Goal: Check status: Check status

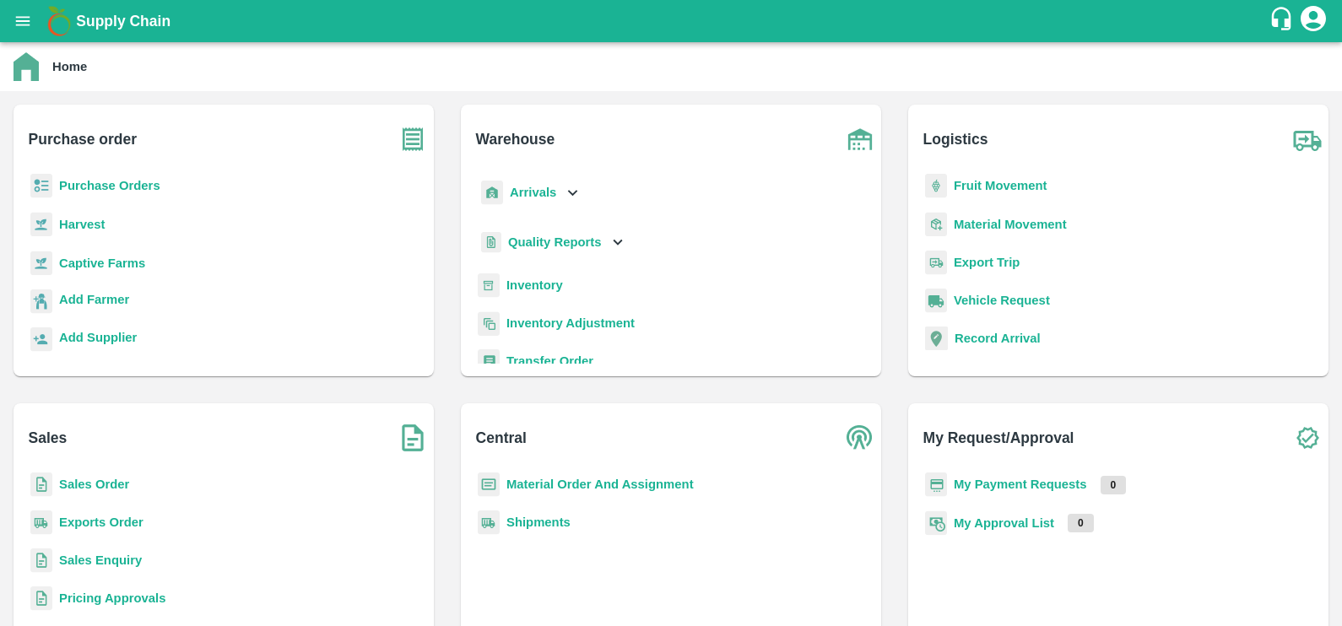
click at [40, 43] on div "Home" at bounding box center [671, 66] width 1342 height 49
click at [33, 12] on button "open drawer" at bounding box center [22, 21] width 39 height 39
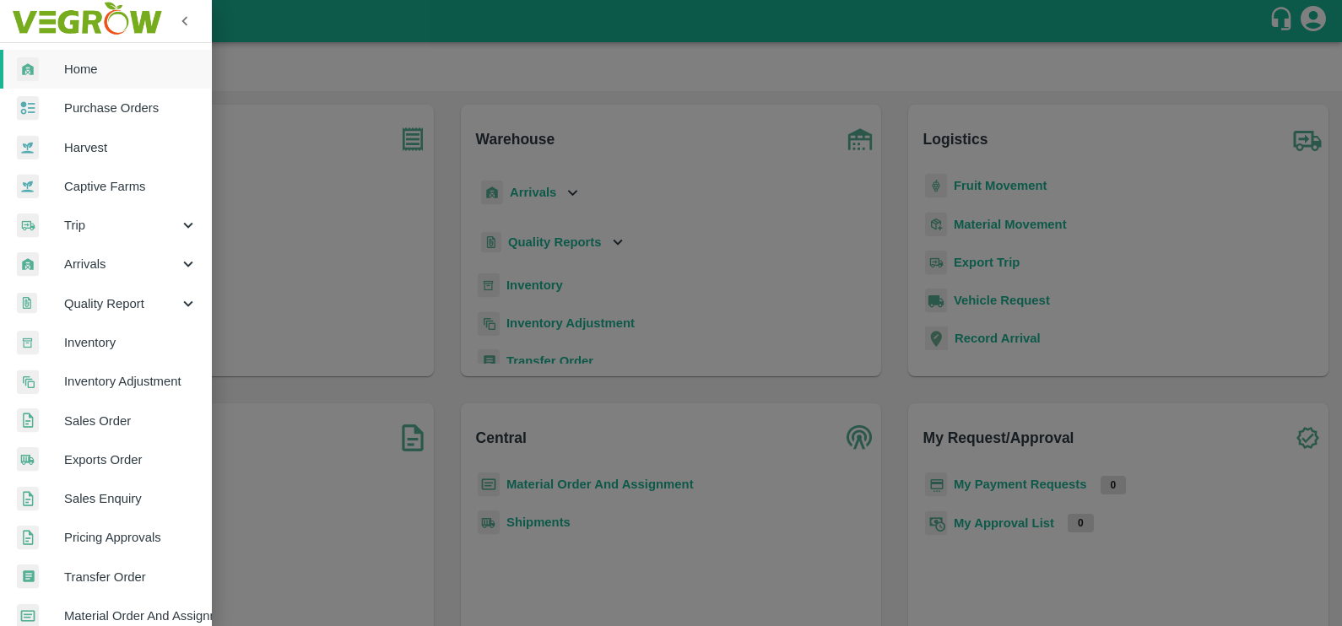
scroll to position [333, 0]
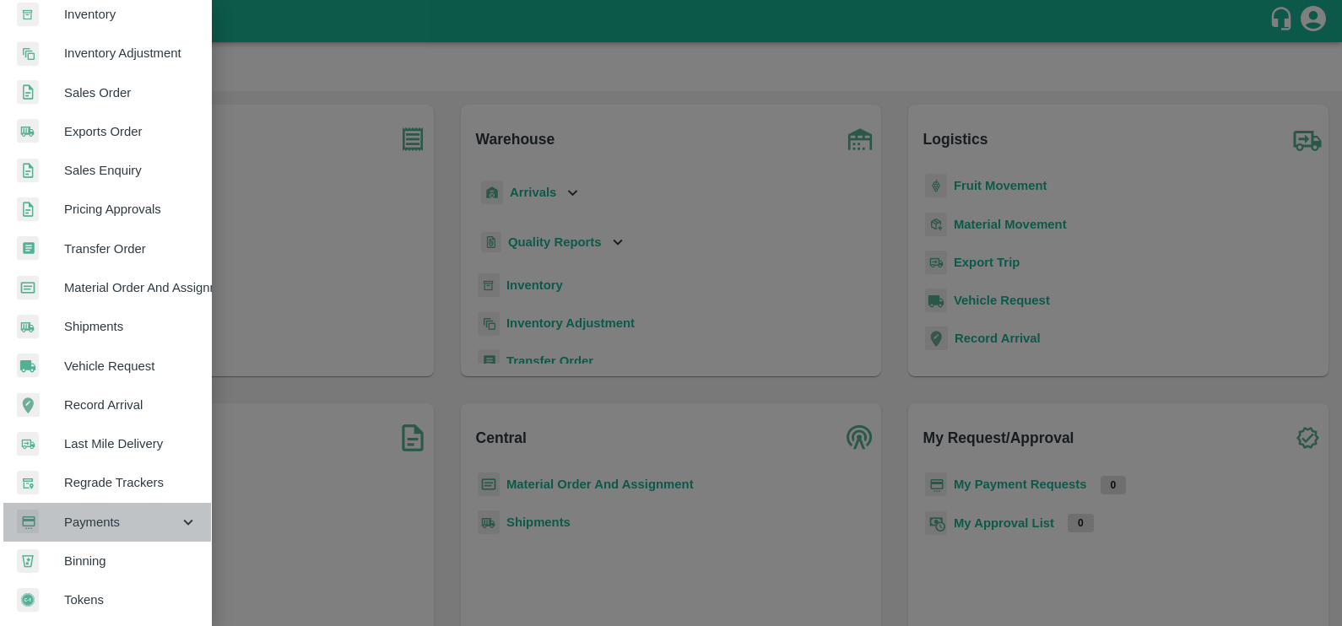
click at [150, 518] on span "Payments" at bounding box center [121, 522] width 115 height 19
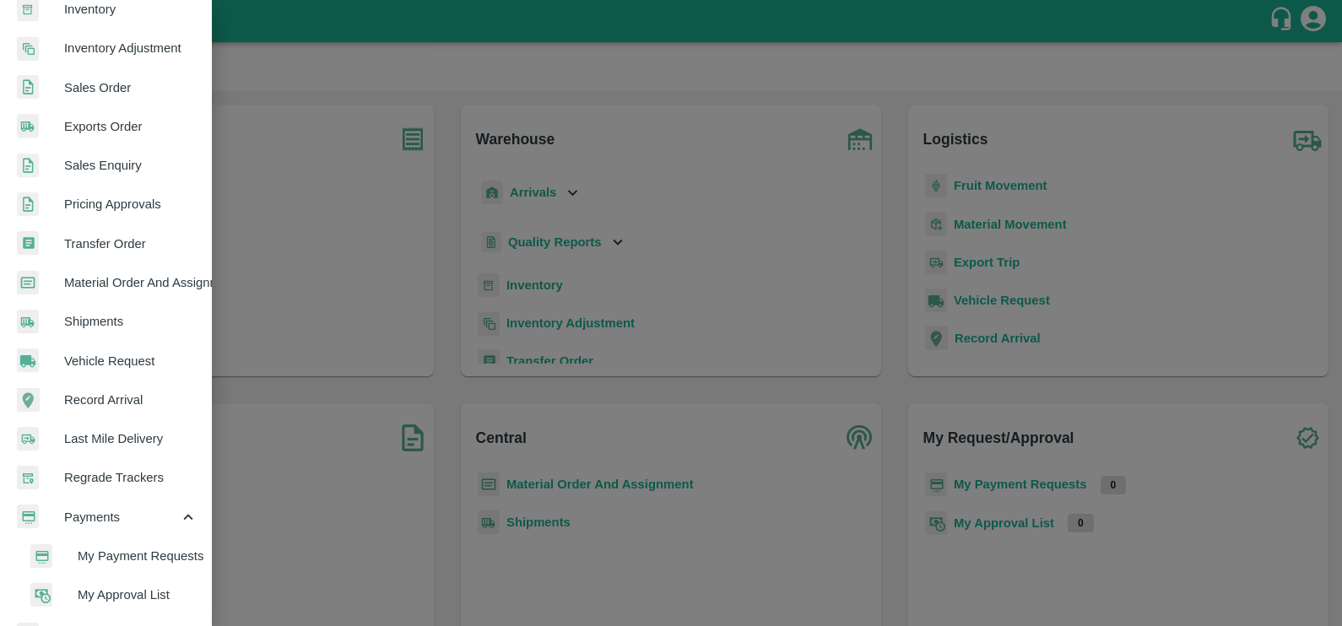
click at [109, 558] on span "My Payment Requests" at bounding box center [138, 556] width 120 height 19
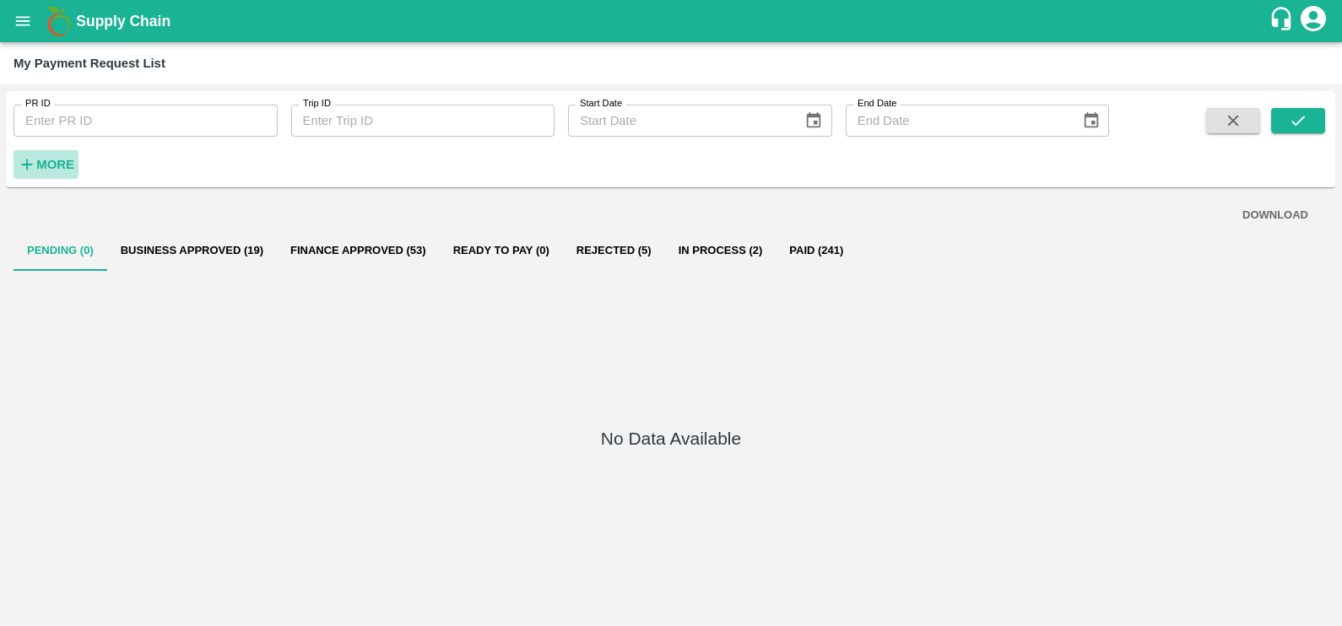
click at [32, 170] on icon "button" at bounding box center [27, 164] width 19 height 19
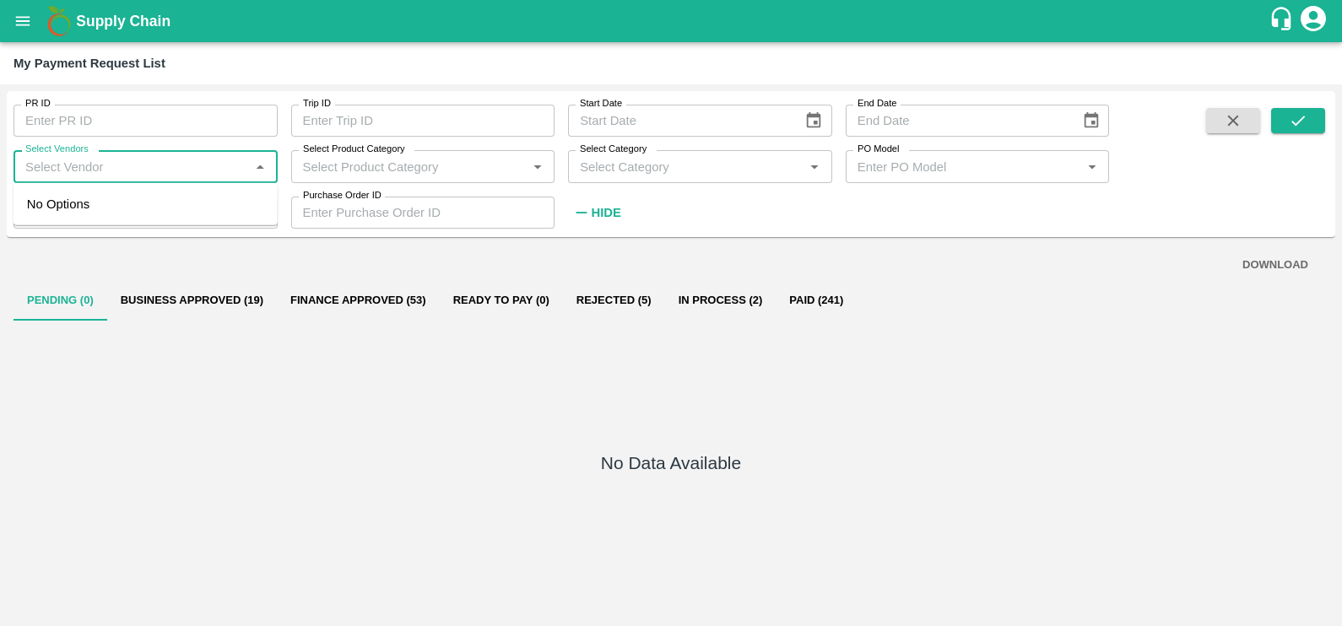
click at [94, 168] on input "Select Vendors" at bounding box center [132, 166] width 226 height 22
click at [134, 223] on div "INTERCONT FREIGHT LINERS PRIVATE LIMITED-Transporter" at bounding box center [149, 214] width 230 height 38
type input "INTERCONT FREIGHT LINERS PRIVATE LIMITED-Transporter"
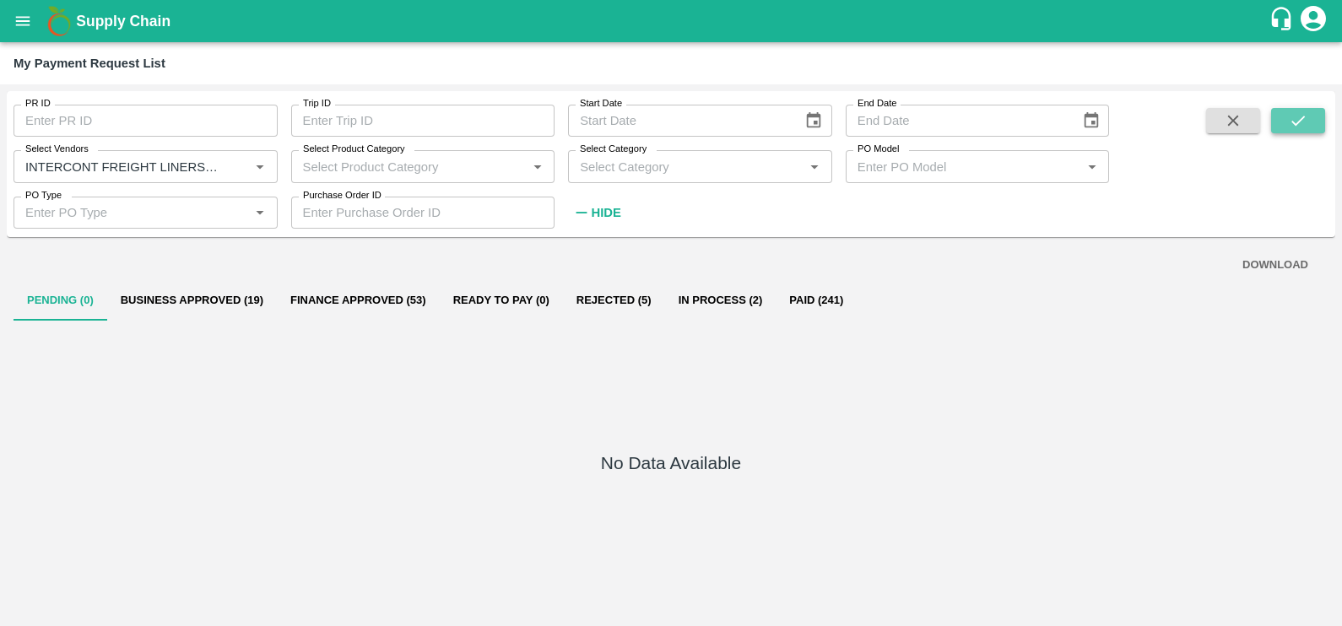
click at [1305, 126] on icon "submit" at bounding box center [1297, 120] width 19 height 19
click at [240, 168] on icon "Clear" at bounding box center [239, 166] width 9 height 9
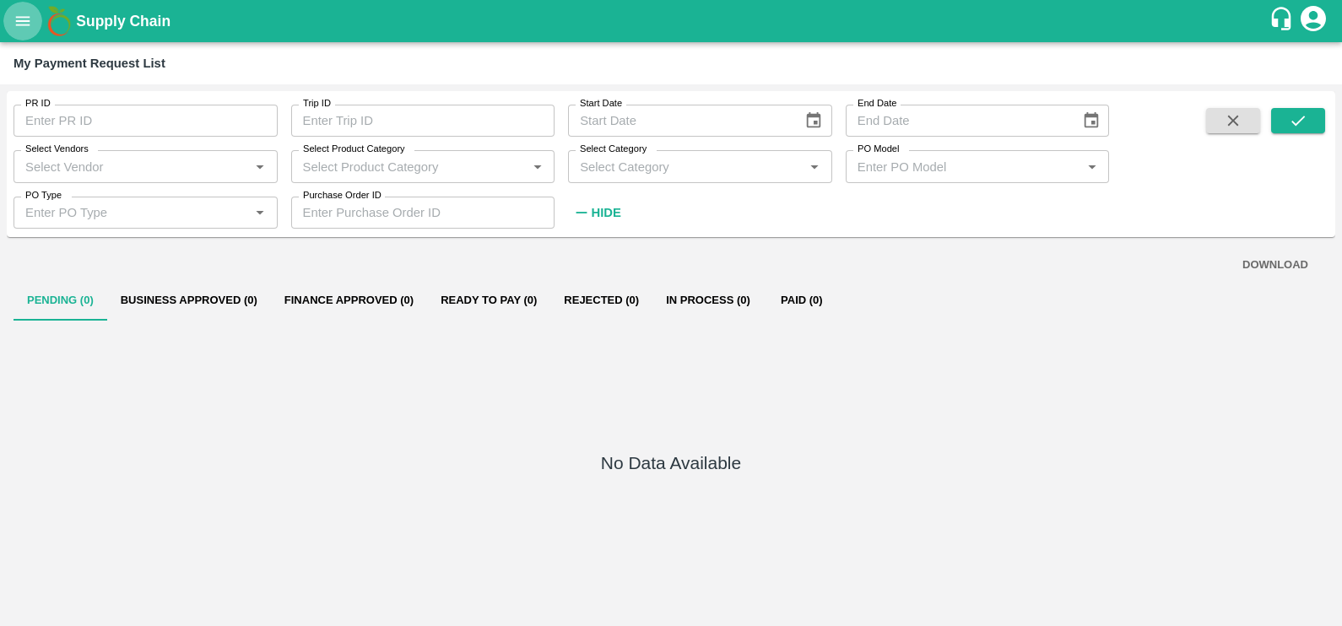
click at [18, 18] on icon "open drawer" at bounding box center [23, 21] width 19 height 19
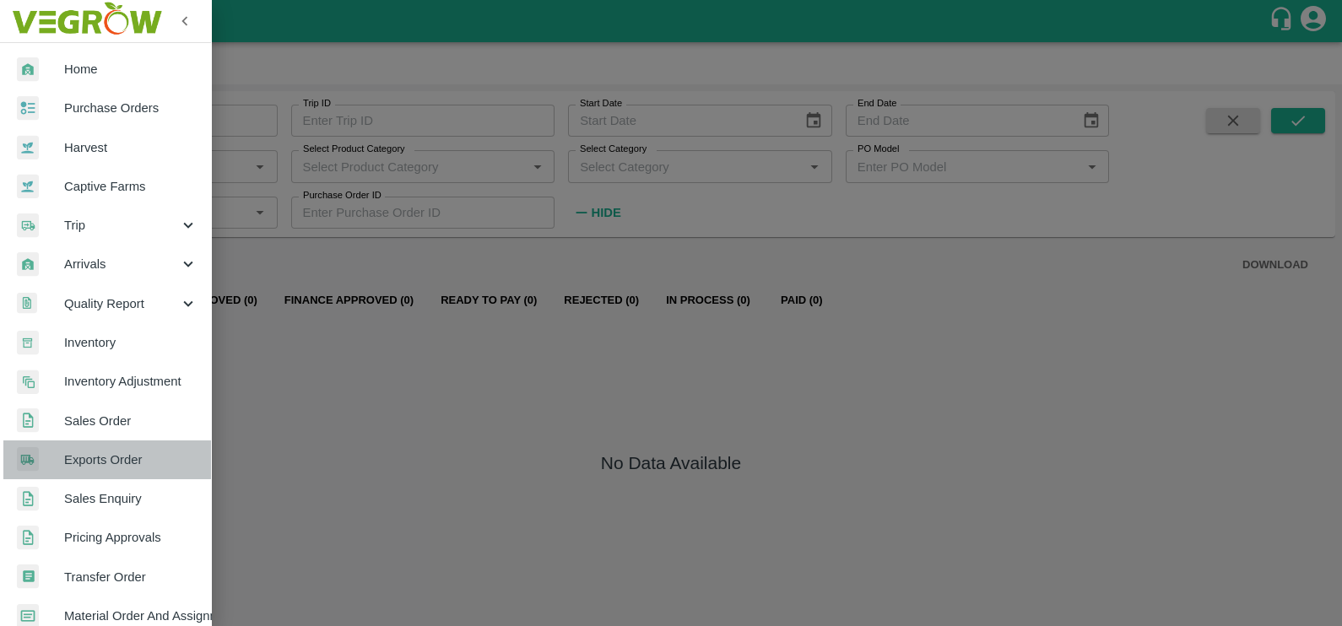
click at [115, 451] on span "Exports Order" at bounding box center [130, 460] width 133 height 19
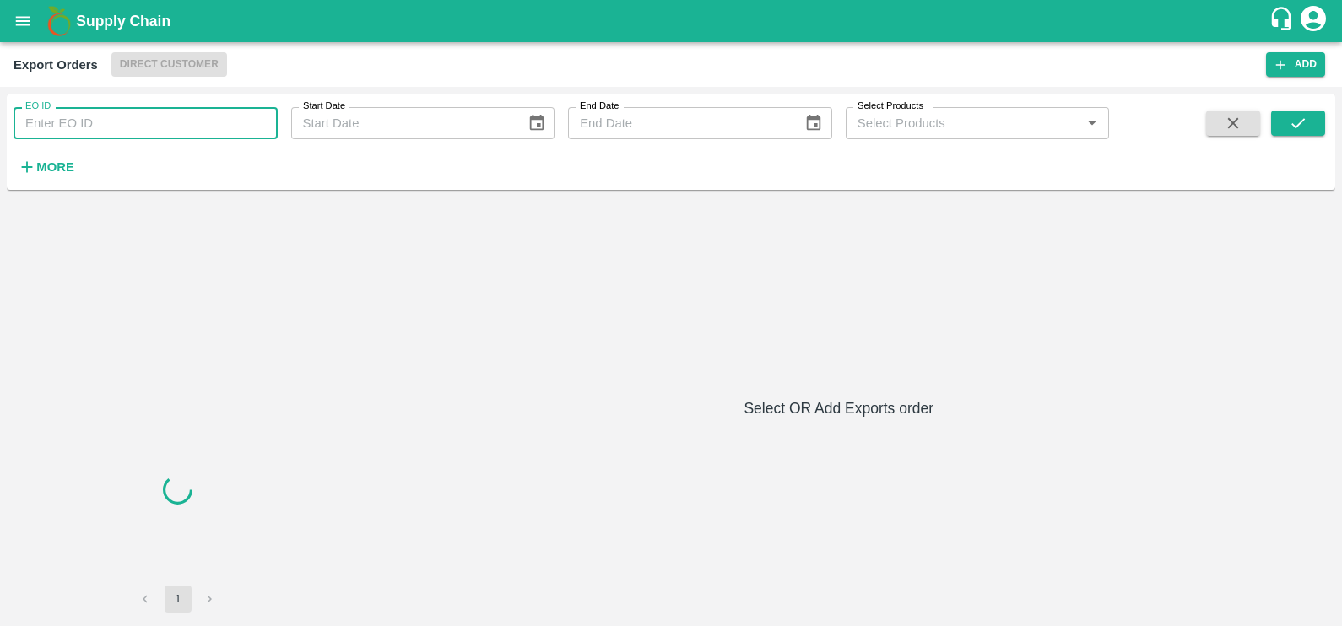
click at [148, 122] on input "EO ID" at bounding box center [146, 123] width 264 height 32
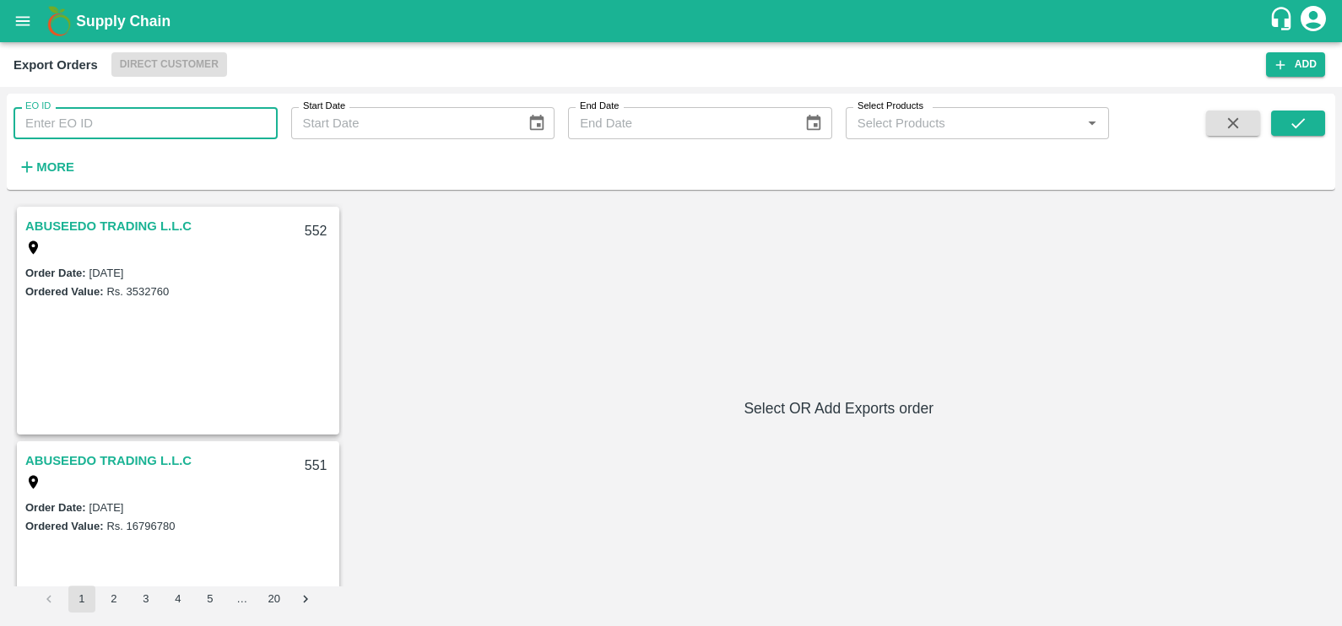
paste input "457"
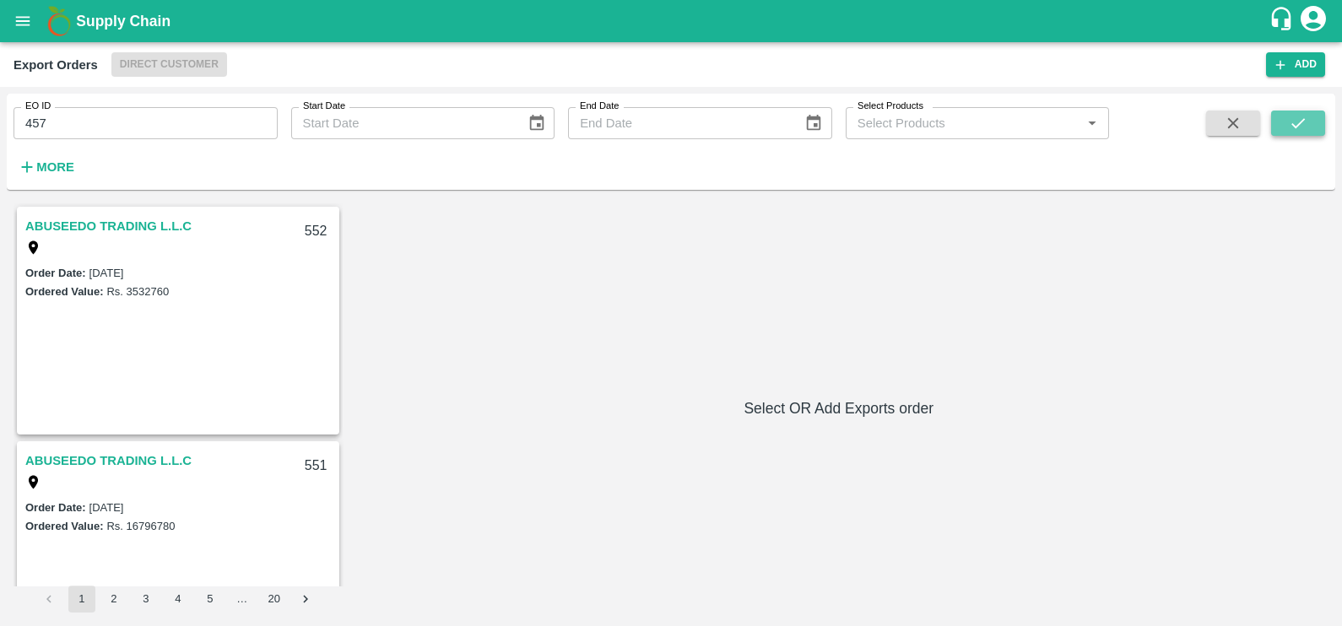
click at [1288, 125] on icon "submit" at bounding box center [1297, 123] width 19 height 19
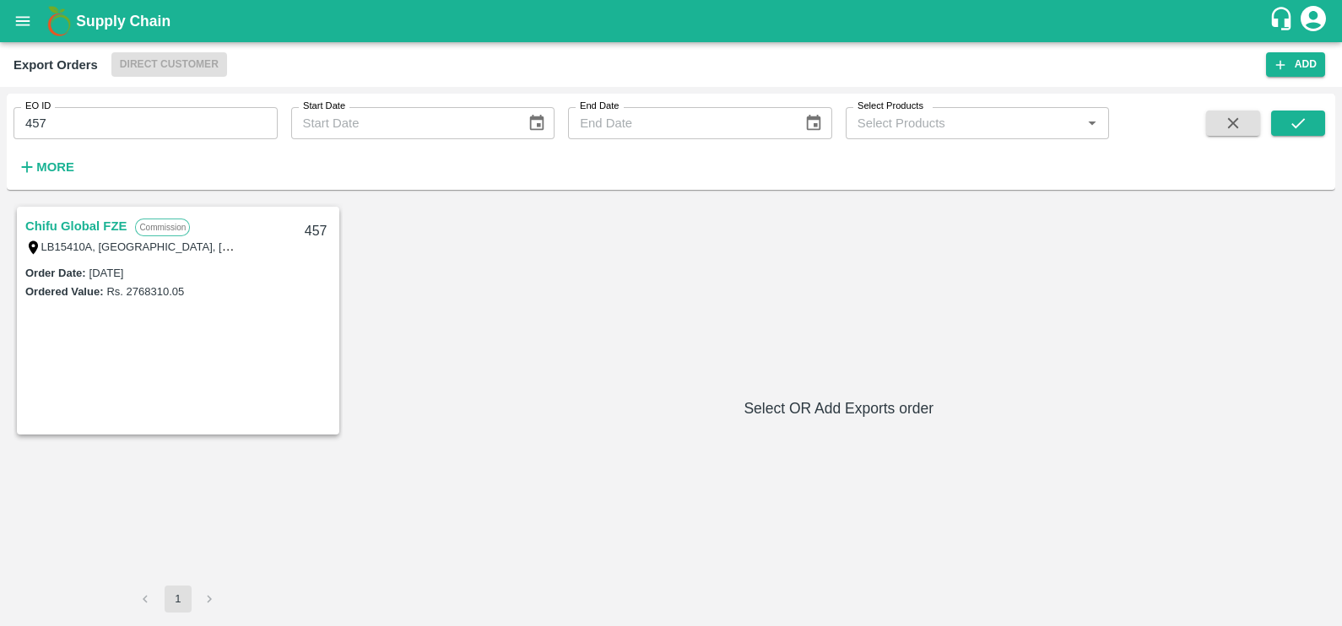
click at [69, 224] on link "Chifu Global FZE" at bounding box center [75, 226] width 101 height 22
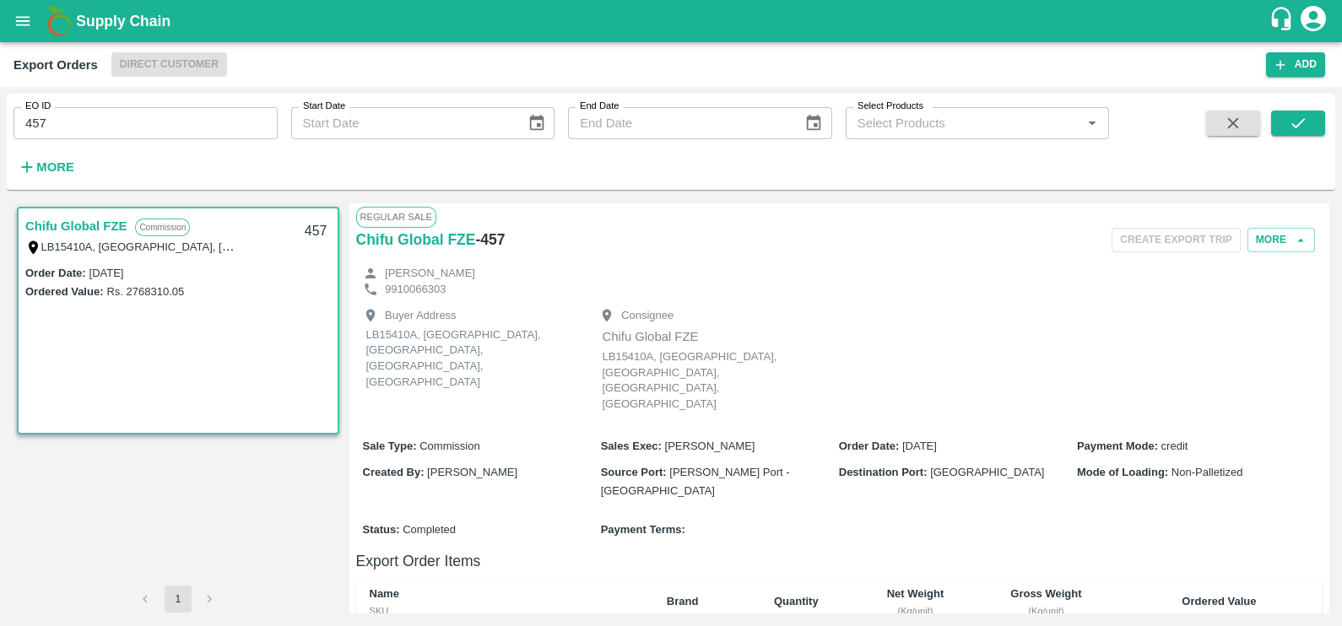
scroll to position [591, 0]
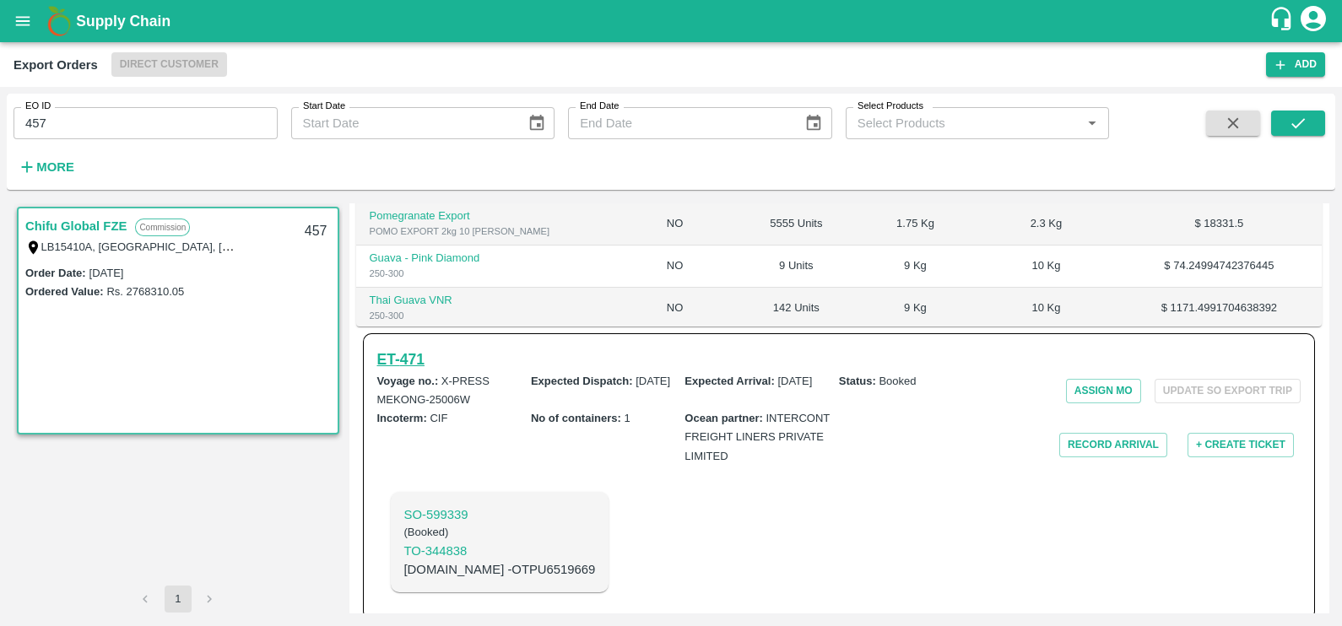
click at [407, 348] on h6 "ET- 471" at bounding box center [400, 360] width 47 height 24
click at [112, 116] on input "457" at bounding box center [146, 123] width 264 height 32
paste input "text"
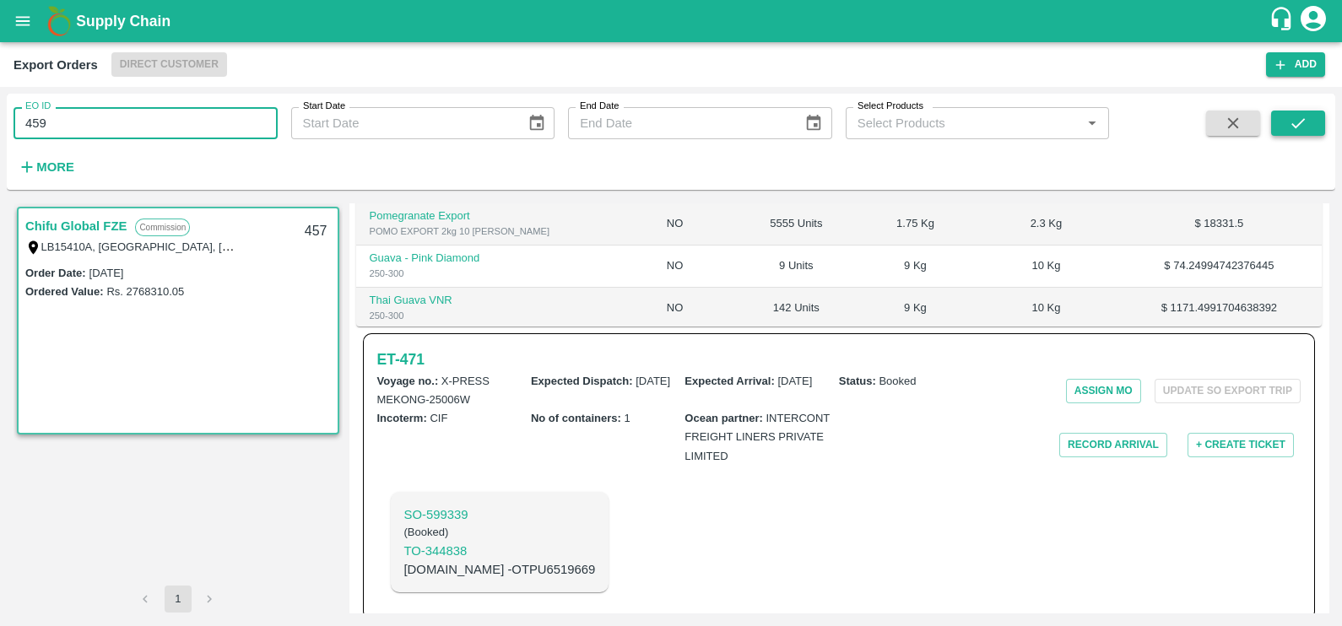
type input "459"
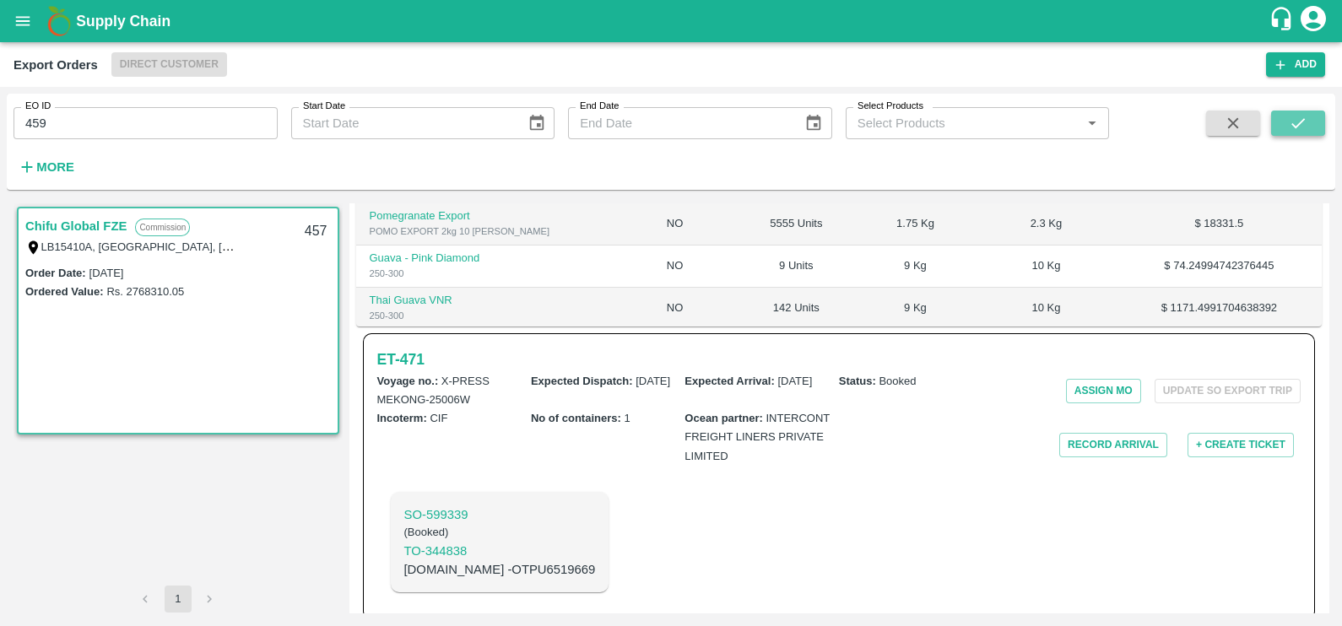
click at [1307, 116] on button "submit" at bounding box center [1298, 123] width 54 height 25
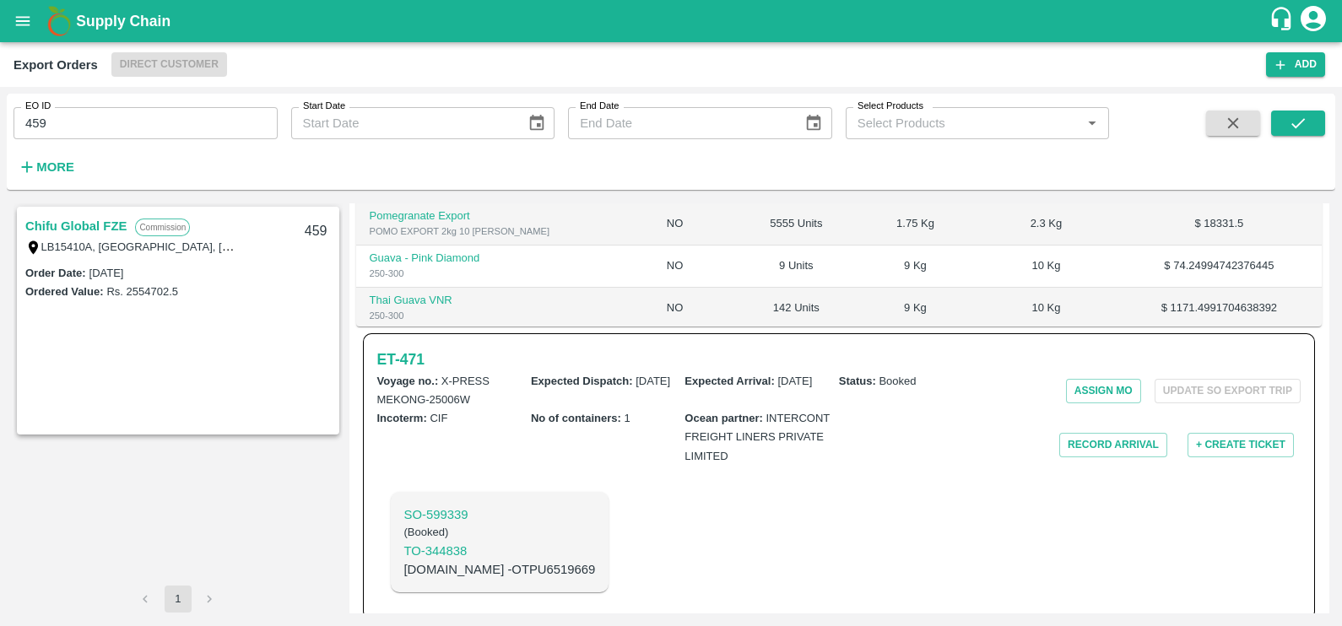
click at [89, 221] on link "Chifu Global FZE" at bounding box center [75, 226] width 101 height 22
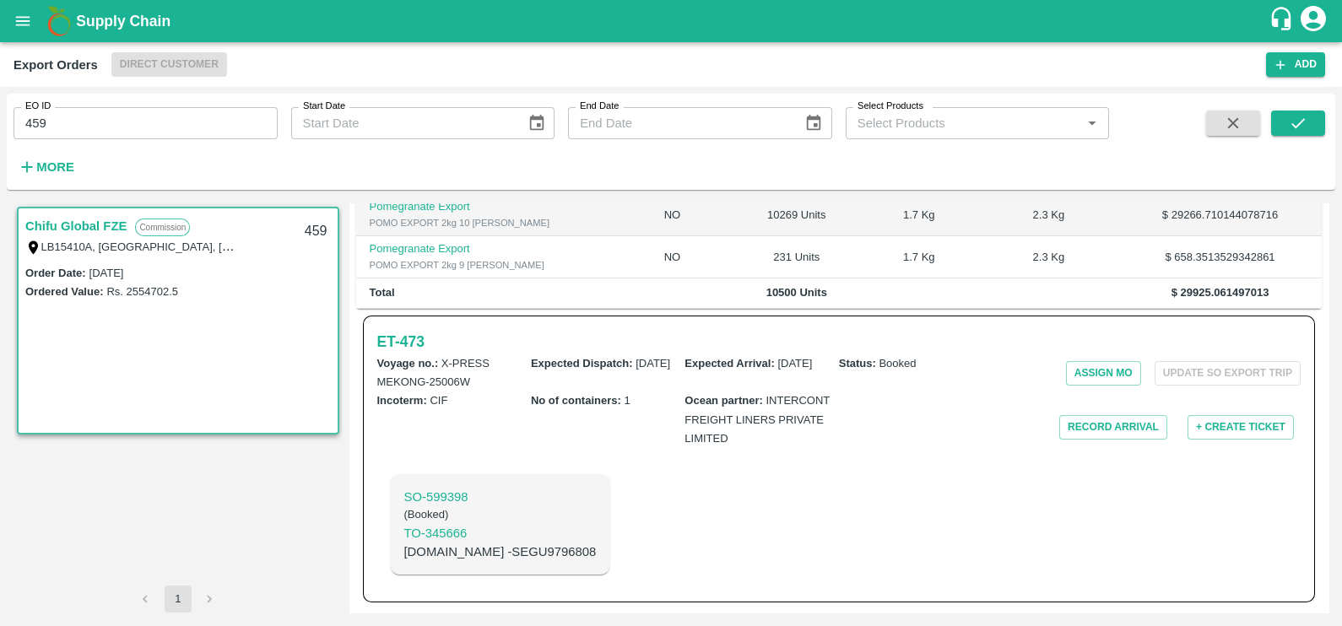
scroll to position [413, 0]
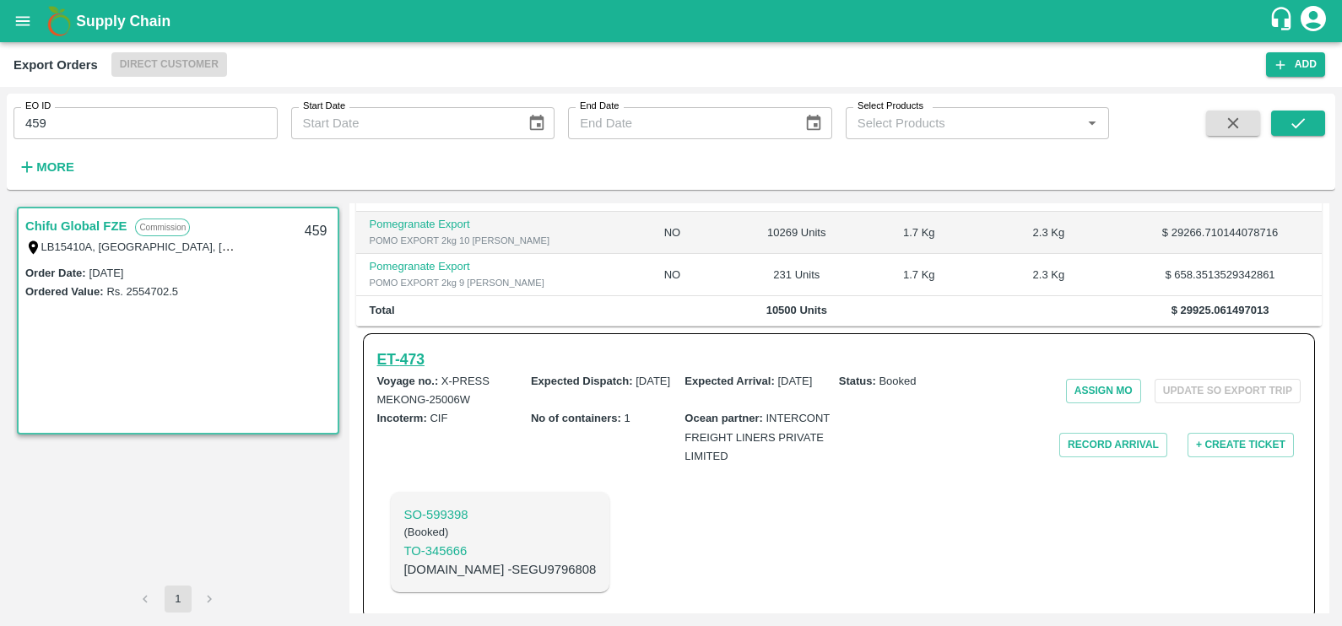
click at [403, 348] on h6 "ET- 473" at bounding box center [400, 360] width 47 height 24
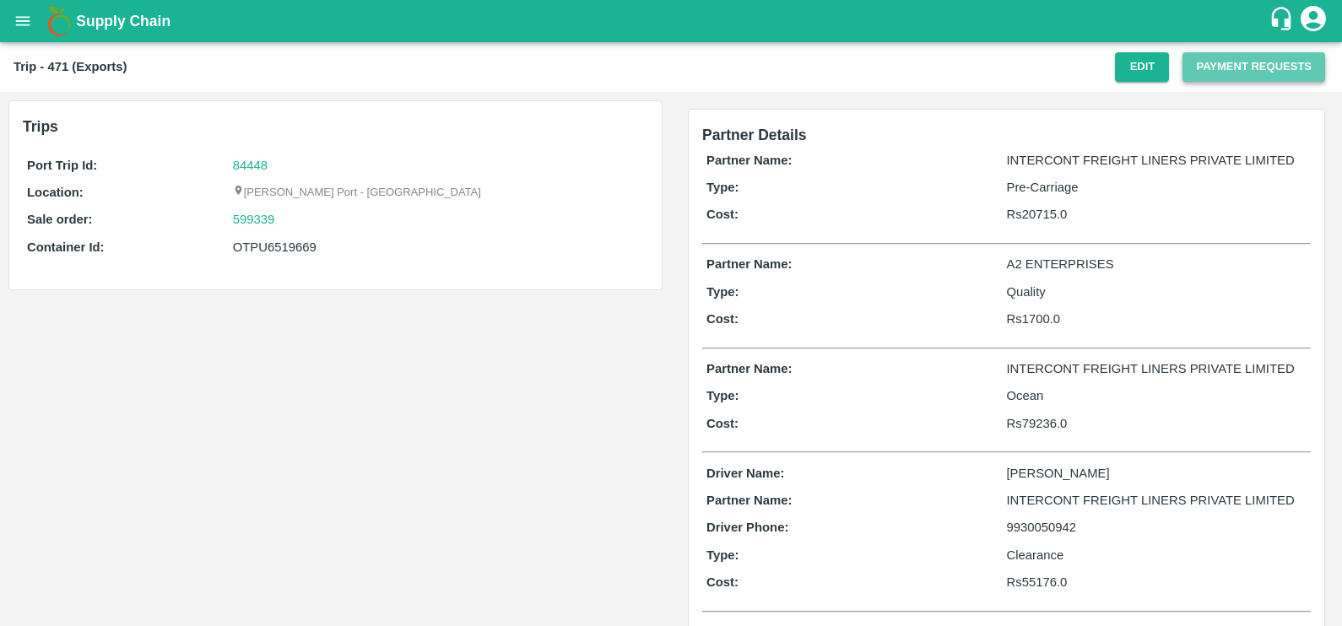
click at [1207, 62] on button "Payment Requests" at bounding box center [1253, 67] width 143 height 30
click at [1206, 69] on button "Payment Requests" at bounding box center [1253, 67] width 143 height 30
